Goal: Check status: Check status

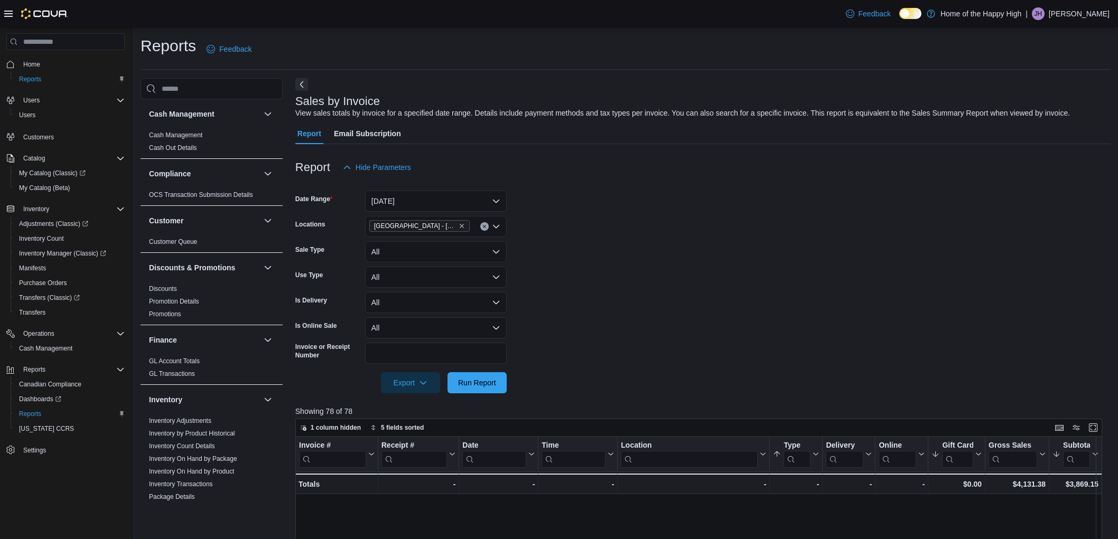
scroll to position [319, 0]
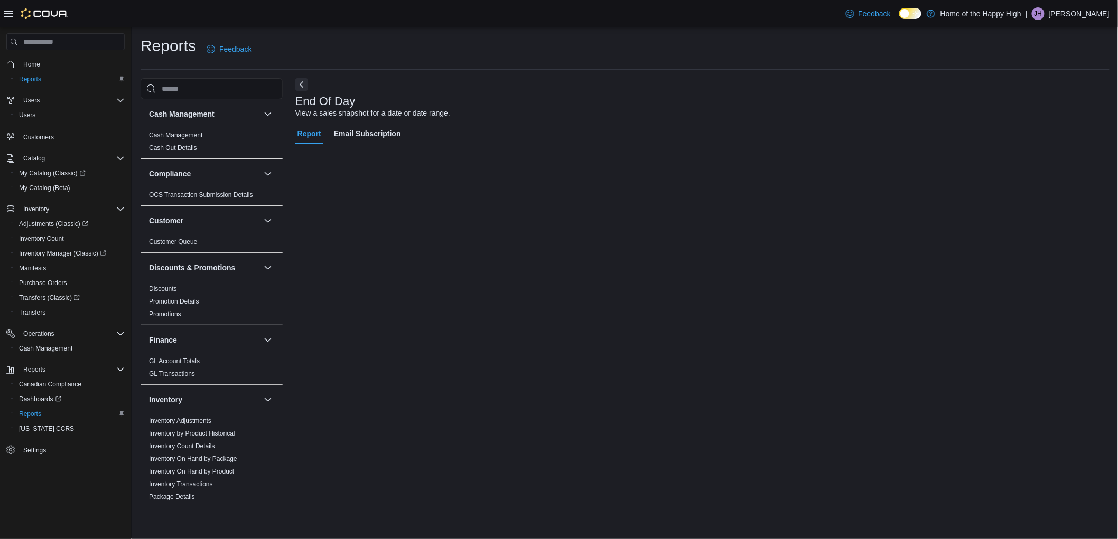
scroll to position [528, 0]
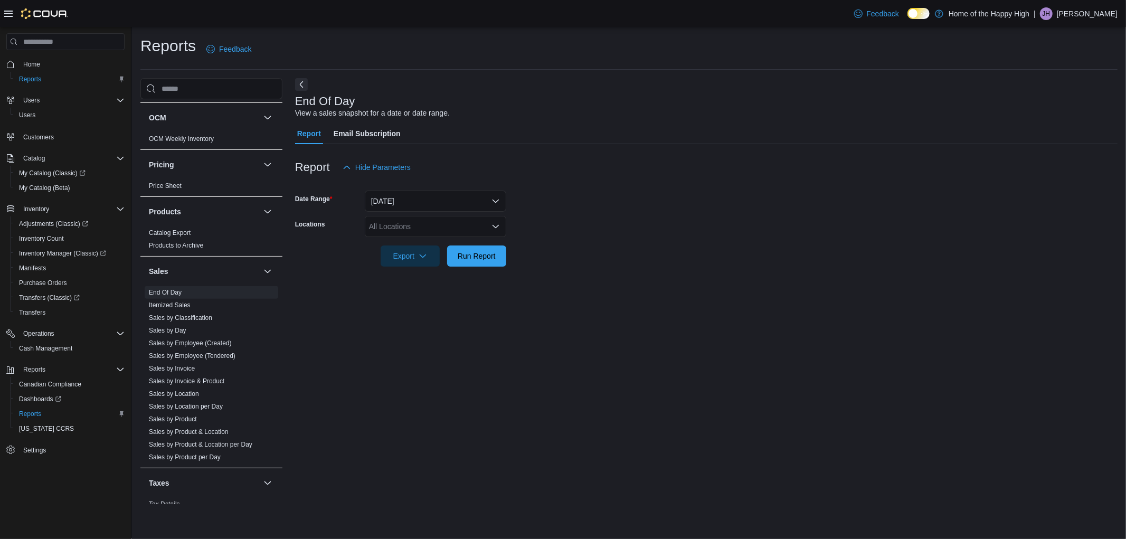
click at [468, 233] on div "All Locations" at bounding box center [436, 226] width 142 height 21
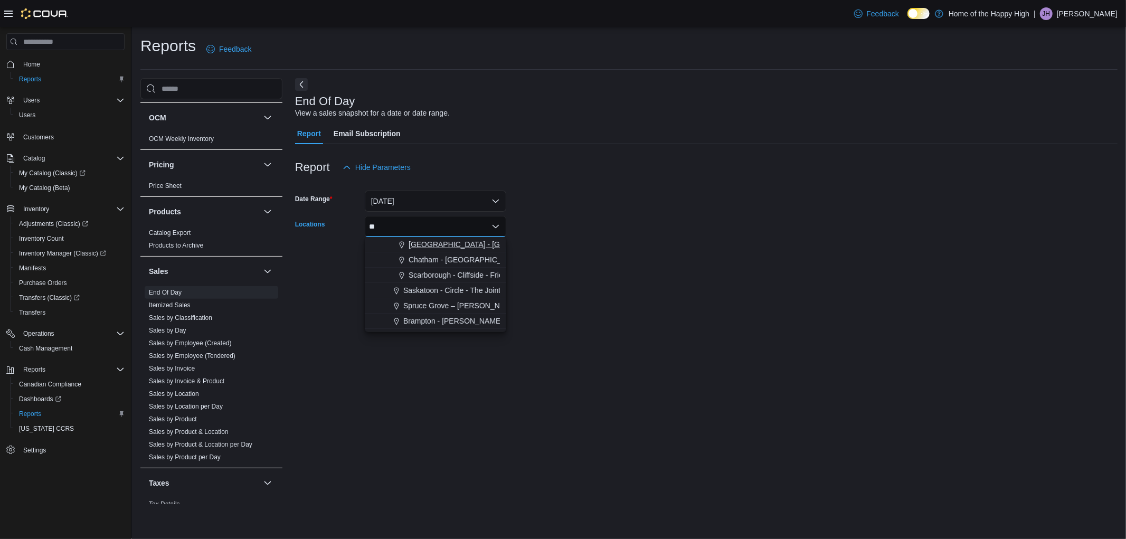
type input "**"
click at [462, 245] on span "[GEOGRAPHIC_DATA] - [GEOGRAPHIC_DATA] - Fire & Flower" at bounding box center [514, 244] width 211 height 11
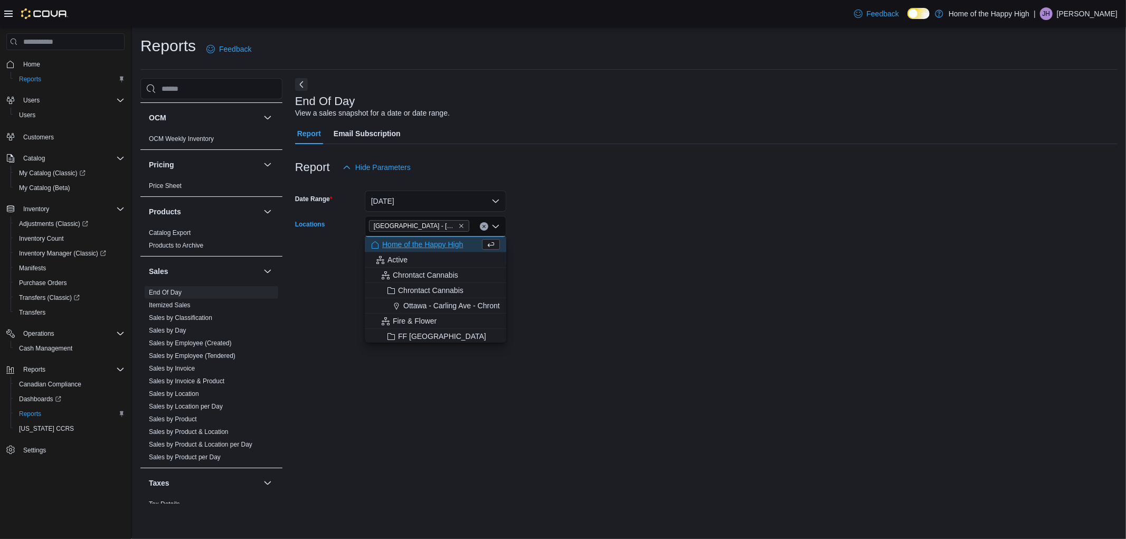
drag, startPoint x: 645, startPoint y: 283, endPoint x: 583, endPoint y: 281, distance: 62.3
click at [620, 283] on div "End Of Day View a sales snapshot for a date or date range. Report Email Subscri…" at bounding box center [706, 291] width 823 height 426
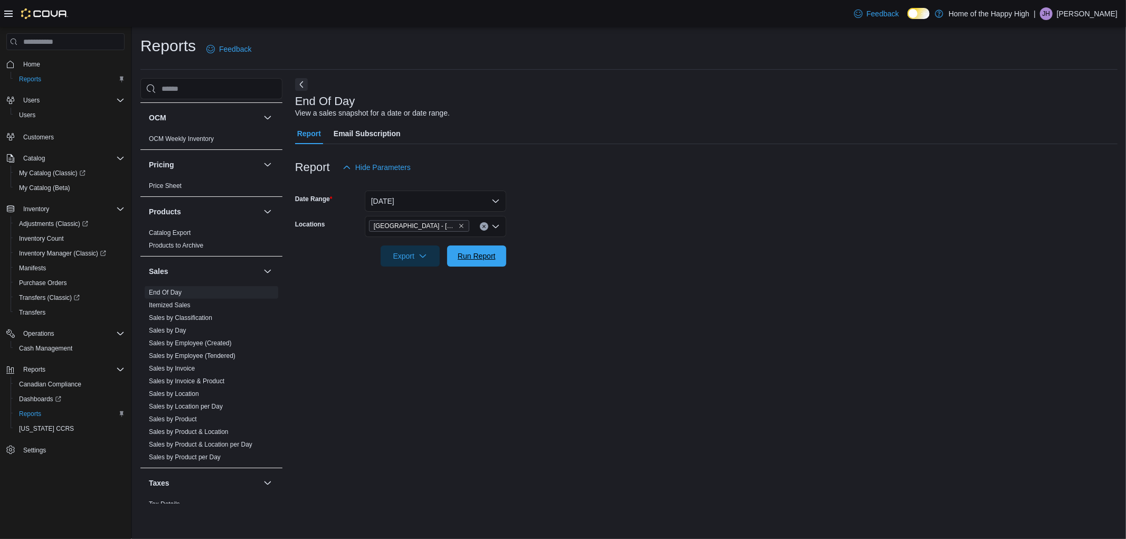
click at [500, 262] on button "Run Report" at bounding box center [476, 256] width 59 height 21
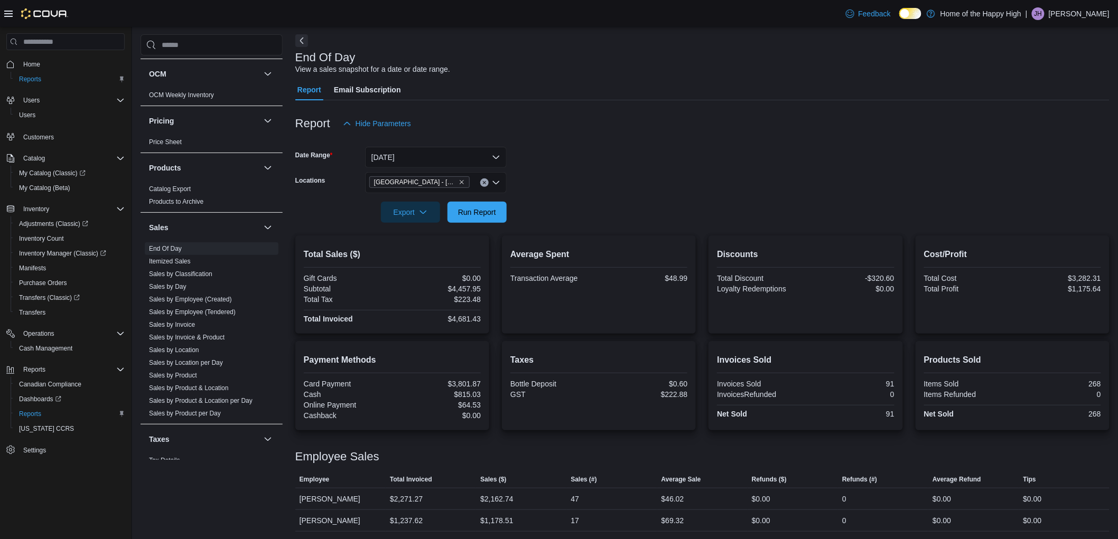
scroll to position [88, 0]
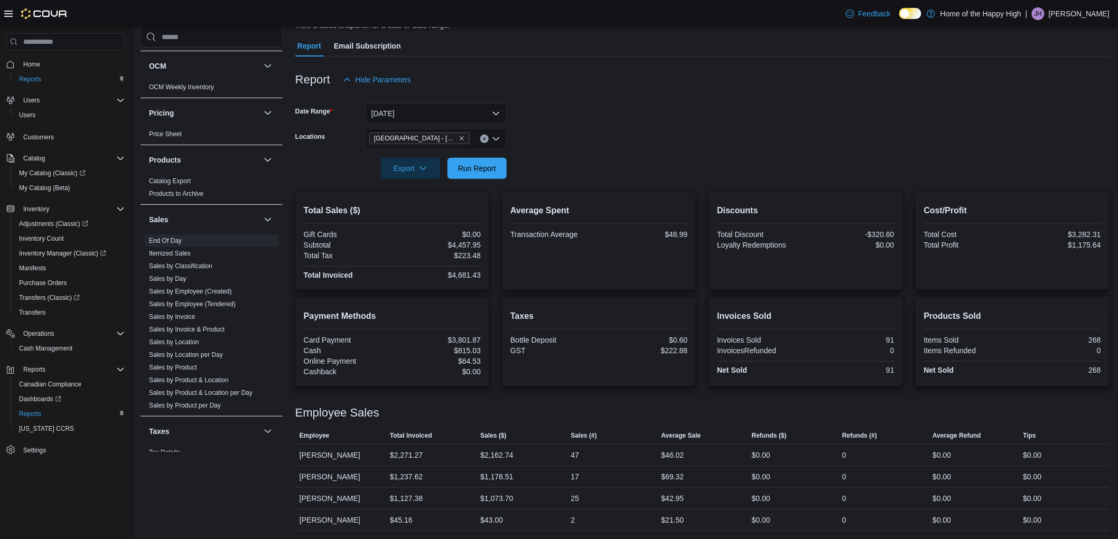
drag, startPoint x: 694, startPoint y: 507, endPoint x: 687, endPoint y: 511, distance: 8.5
click at [687, 511] on tbody "Employee [PERSON_NAME] Total Invoiced $2,271.27 Sales ($) $2,162.74 Sales (#) 4…" at bounding box center [702, 488] width 814 height 87
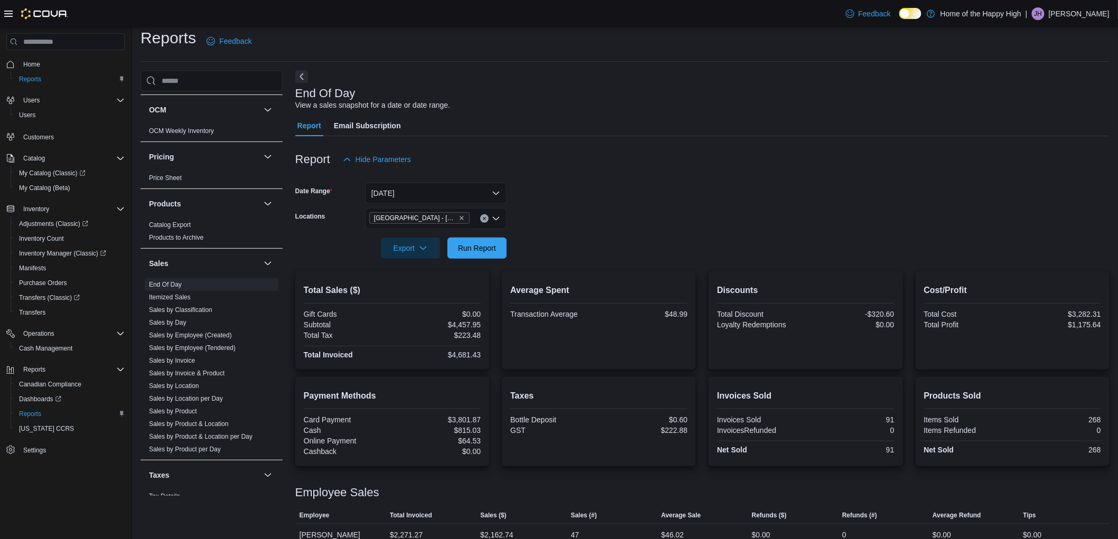
scroll to position [0, 0]
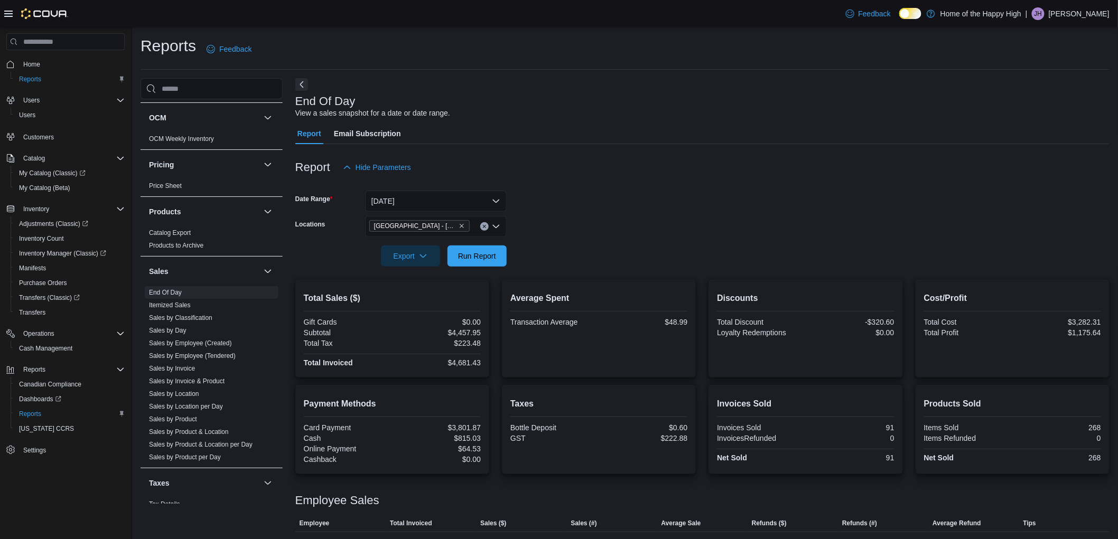
click at [467, 224] on span "[GEOGRAPHIC_DATA] - [GEOGRAPHIC_DATA] - Fire & Flower" at bounding box center [419, 226] width 100 height 12
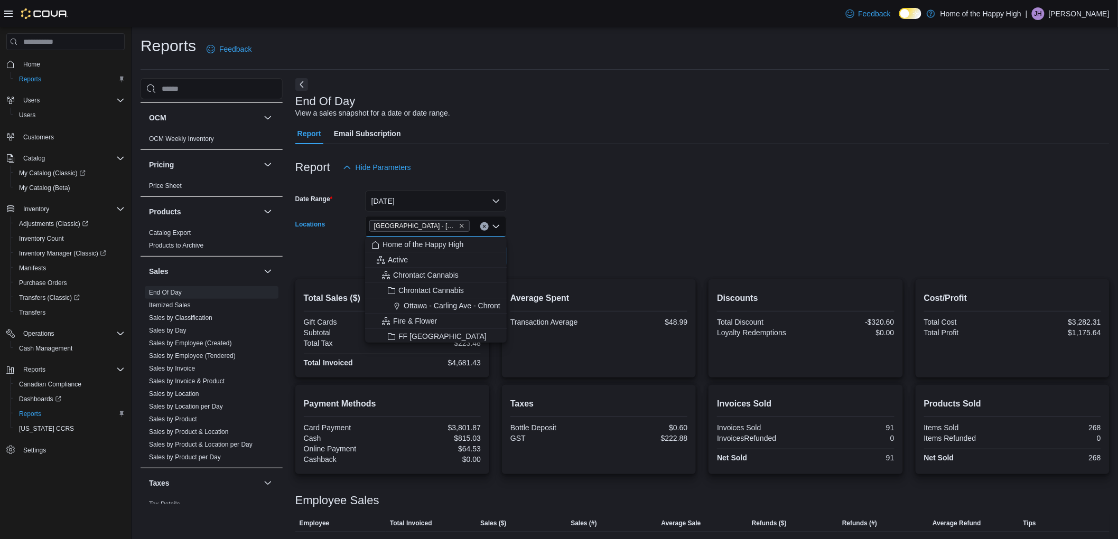
click at [467, 224] on span "[GEOGRAPHIC_DATA] - [GEOGRAPHIC_DATA] - Fire & Flower" at bounding box center [419, 226] width 100 height 12
click at [466, 223] on span "[GEOGRAPHIC_DATA] - [GEOGRAPHIC_DATA] - Fire & Flower" at bounding box center [419, 226] width 100 height 12
click at [458, 223] on icon "Remove Edmonton - Clareview - Fire & Flower from selection in this group" at bounding box center [461, 226] width 6 height 6
click at [458, 223] on div "[GEOGRAPHIC_DATA] - [GEOGRAPHIC_DATA] - Fire & Flower" at bounding box center [436, 226] width 142 height 21
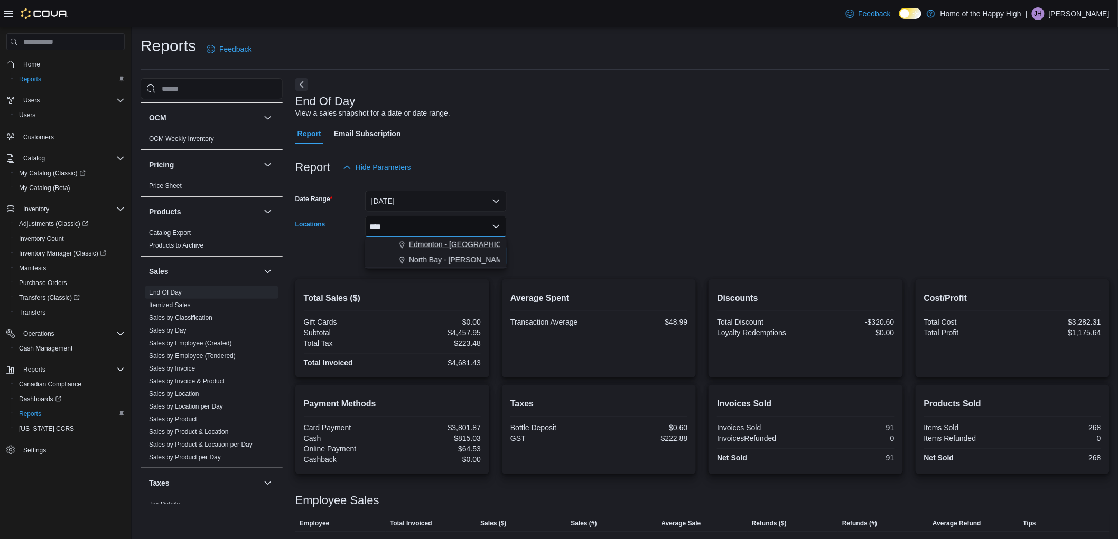
type input "****"
click at [459, 243] on span "Edmonton - [GEOGRAPHIC_DATA] - Fire & Flower" at bounding box center [493, 244] width 168 height 11
click at [639, 250] on form "Date Range [DATE] Locations [GEOGRAPHIC_DATA] - [GEOGRAPHIC_DATA] - Fire & Flow…" at bounding box center [702, 222] width 814 height 89
click at [500, 257] on span "Run Report" at bounding box center [477, 255] width 46 height 21
click at [445, 200] on button "[DATE]" at bounding box center [436, 201] width 142 height 21
